Goal: Task Accomplishment & Management: Manage account settings

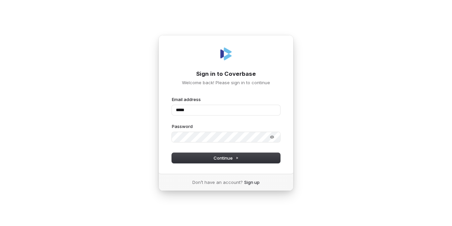
drag, startPoint x: 201, startPoint y: 112, endPoint x: 158, endPoint y: 106, distance: 43.4
click at [158, 106] on div "Sign in to Coverbase Welcome back! Please sign in to continue Email address ***…" at bounding box center [226, 113] width 452 height 226
click at [172, 96] on button "submit" at bounding box center [172, 96] width 0 height 0
type input "**********"
